Goal: Information Seeking & Learning: Learn about a topic

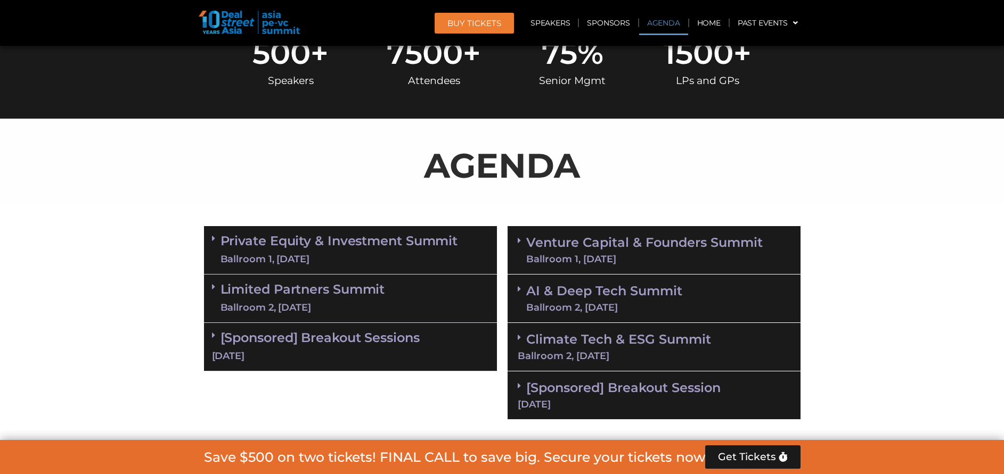
click at [607, 337] on link "Climate Tech & ESG Summit Ballroom 2, [DATE]" at bounding box center [654, 346] width 273 height 29
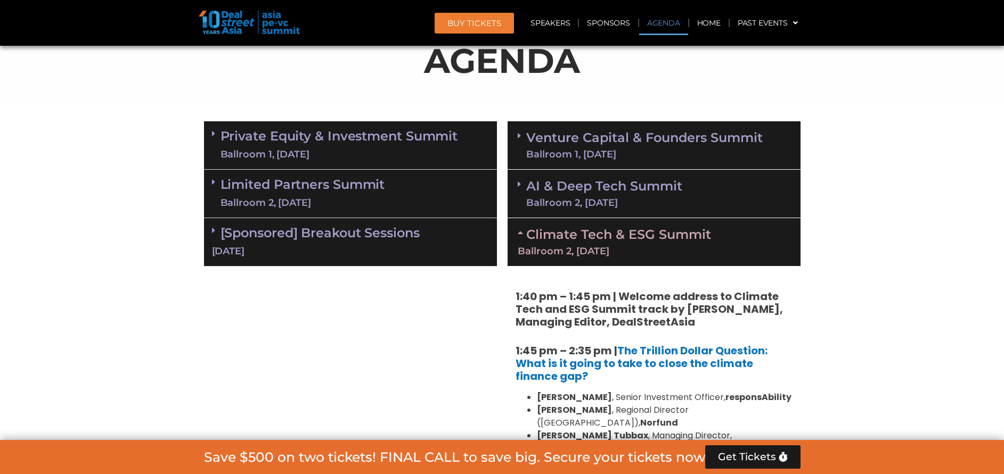
scroll to position [559, 0]
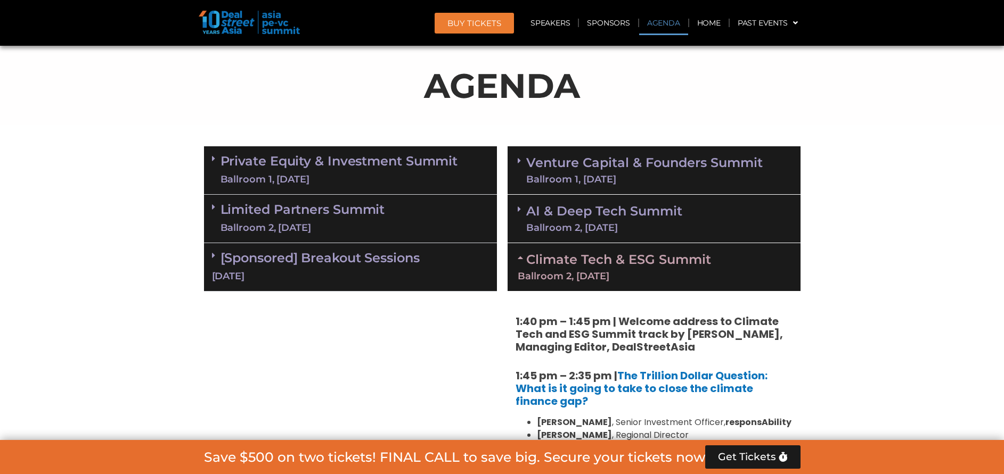
click at [684, 261] on link "Climate Tech & ESG Summit Ballroom 2, [DATE]" at bounding box center [654, 266] width 273 height 29
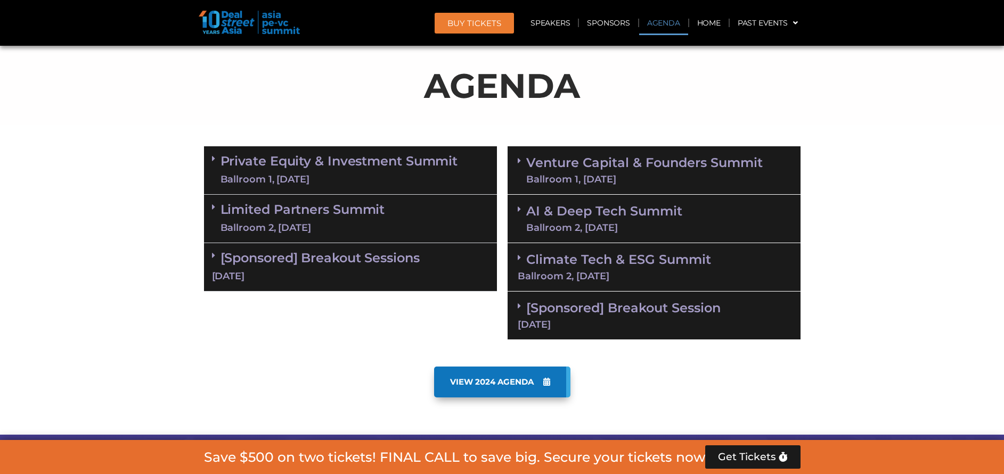
click at [635, 272] on div "Ballroom 2, [DATE]" at bounding box center [654, 277] width 273 height 10
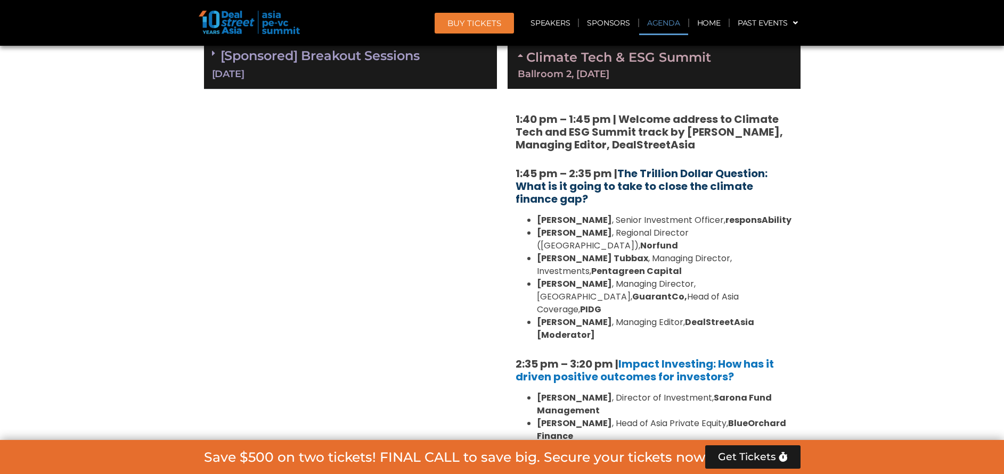
scroll to position [639, 0]
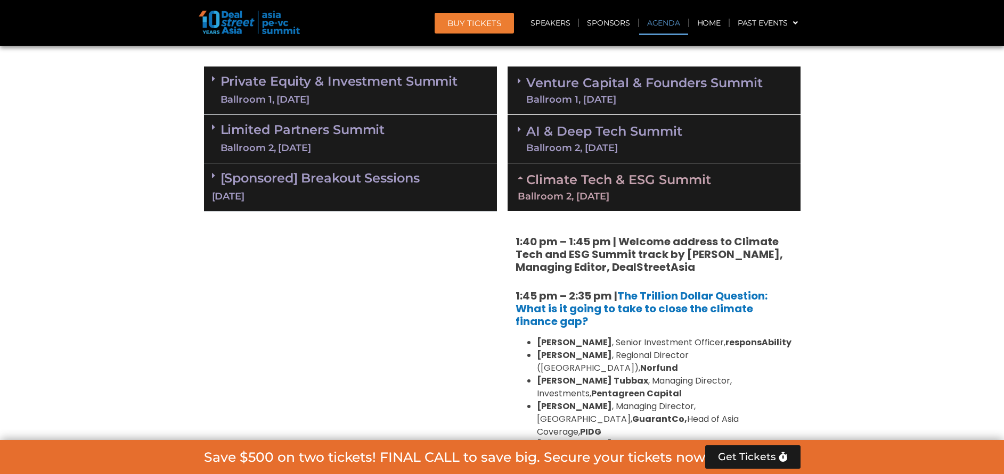
click at [591, 185] on link "Climate Tech & ESG Summit Ballroom 2, [DATE]" at bounding box center [654, 186] width 273 height 29
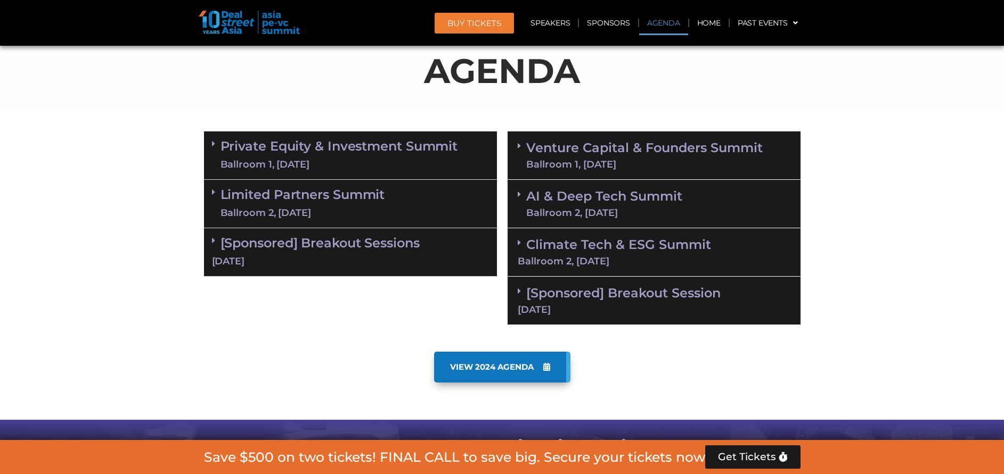
scroll to position [559, 0]
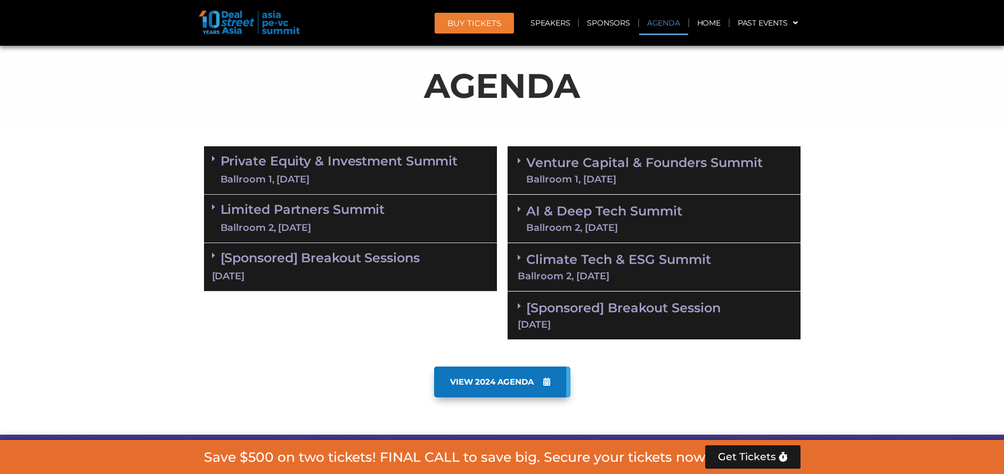
click at [302, 220] on link "Limited Partners Summit Ballroom 2, 10 Sept" at bounding box center [302, 219] width 165 height 32
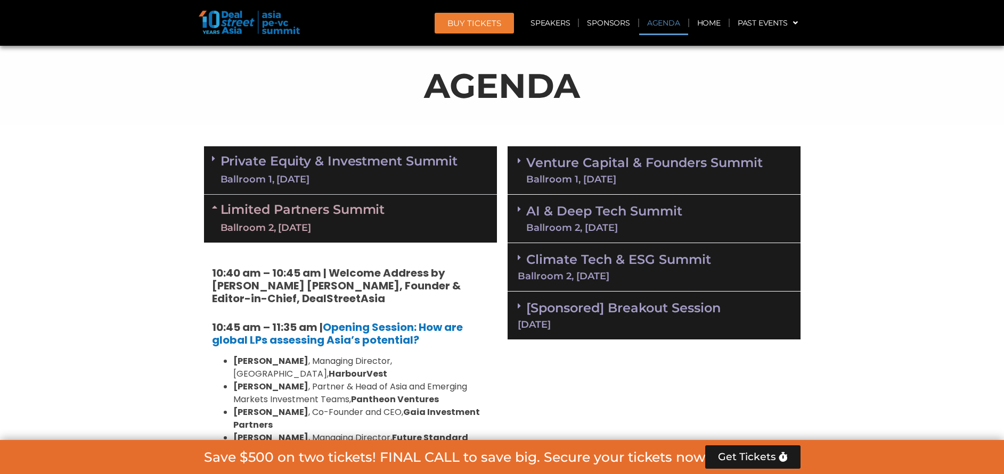
click at [635, 255] on link "Climate Tech & ESG Summit Ballroom 2, [DATE]" at bounding box center [654, 266] width 273 height 29
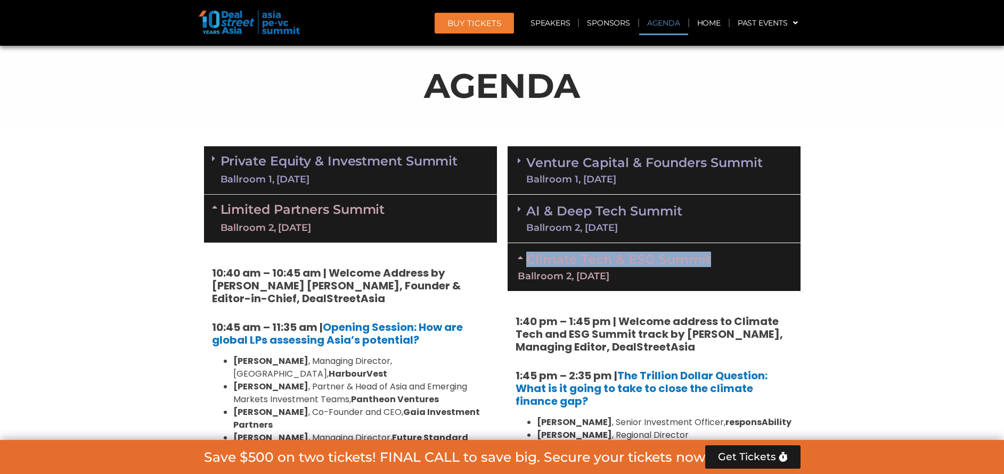
drag, startPoint x: 711, startPoint y: 258, endPoint x: 530, endPoint y: 256, distance: 180.5
click at [530, 256] on div "Climate Tech & ESG Summit Ballroom 2, [DATE]" at bounding box center [653, 267] width 293 height 48
copy link "Climate Tech & ESG Summit"
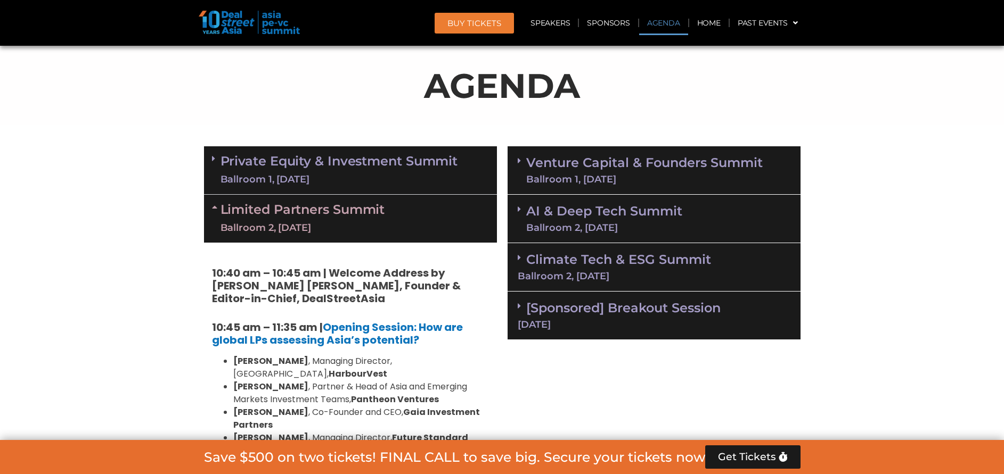
click at [562, 268] on div "Climate Tech & ESG Summit Ballroom 2, [DATE]" at bounding box center [653, 267] width 293 height 48
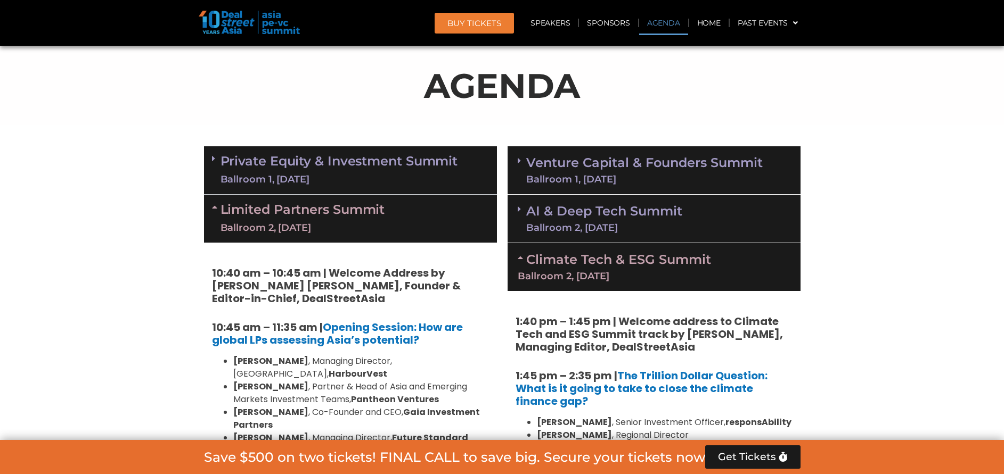
click at [562, 262] on link "Climate Tech & ESG Summit Ballroom 2, [DATE]" at bounding box center [654, 266] width 273 height 29
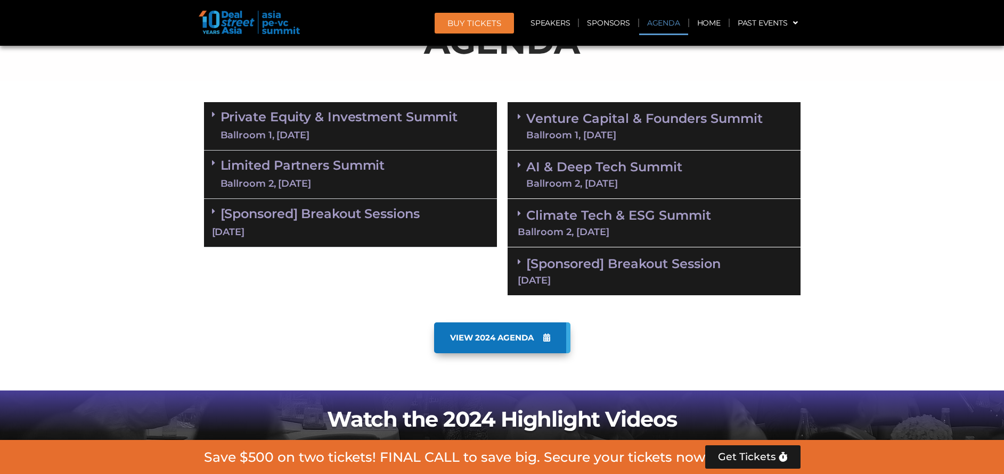
scroll to position [603, 0]
drag, startPoint x: 616, startPoint y: 237, endPoint x: 616, endPoint y: 244, distance: 6.9
click at [615, 237] on div "Climate Tech & ESG Summit Ballroom 2, [DATE]" at bounding box center [653, 223] width 293 height 48
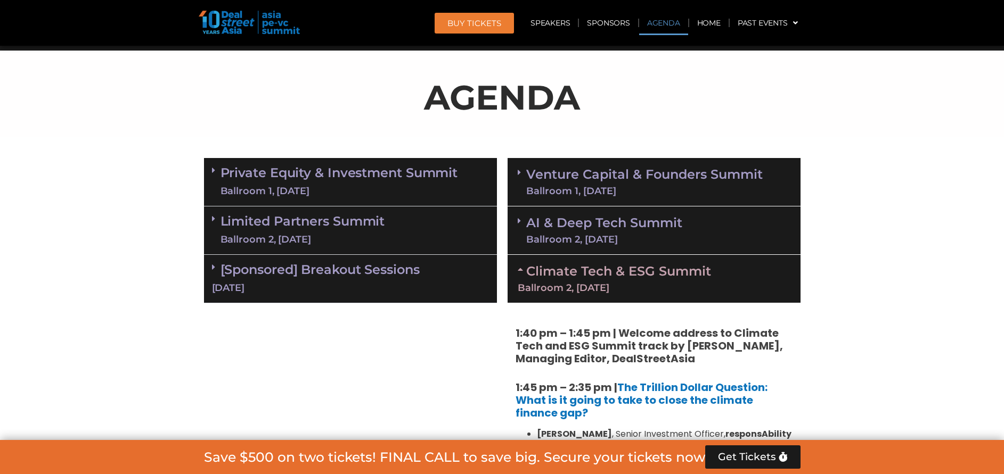
scroll to position [523, 0]
